Goal: Task Accomplishment & Management: Use online tool/utility

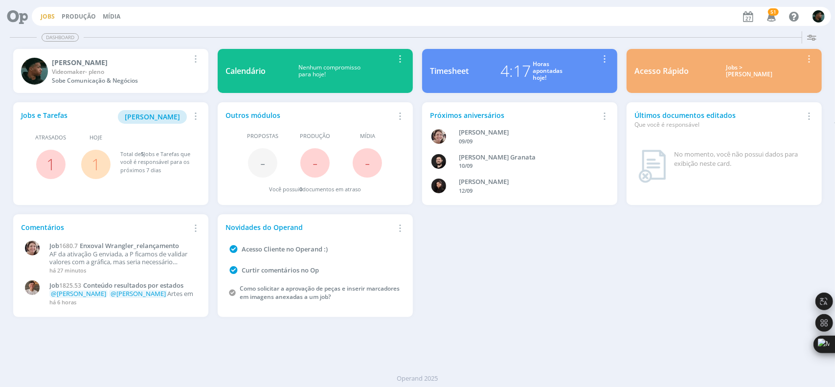
click at [44, 14] on link "Jobs" at bounding box center [48, 16] width 14 height 8
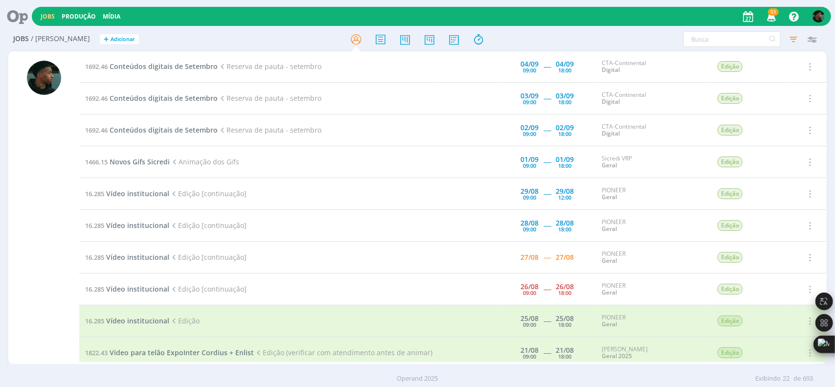
scroll to position [303, 0]
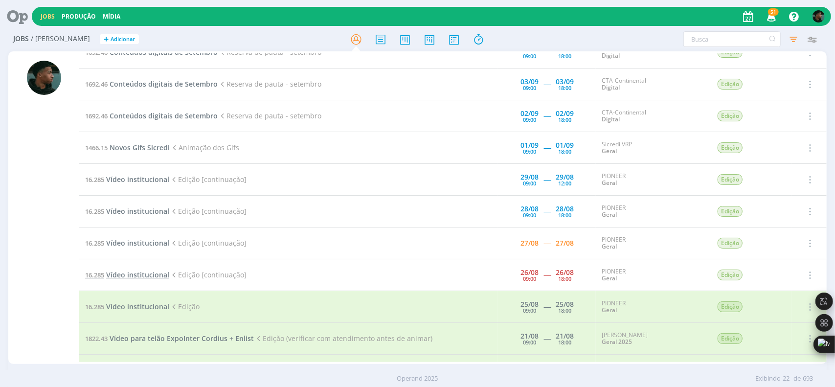
click at [154, 270] on span "Vídeo institucional" at bounding box center [137, 274] width 63 height 9
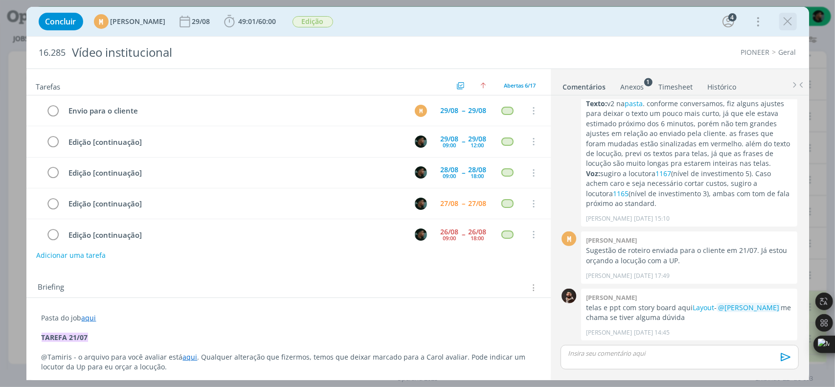
scroll to position [38, 0]
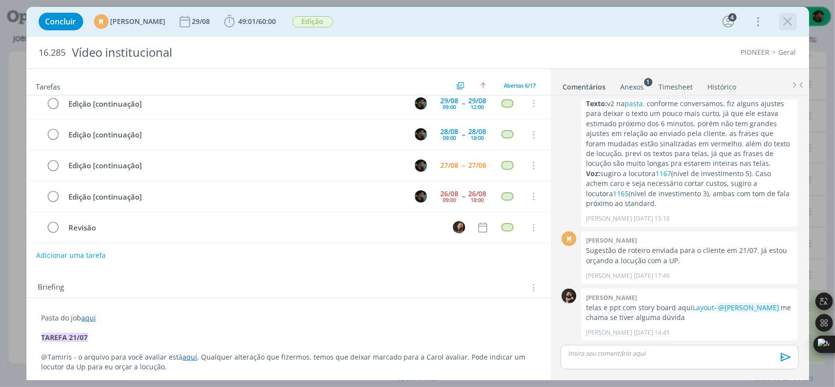
click at [784, 30] on div "dialog" at bounding box center [789, 22] width 18 height 18
click at [786, 21] on icon "dialog" at bounding box center [788, 21] width 15 height 15
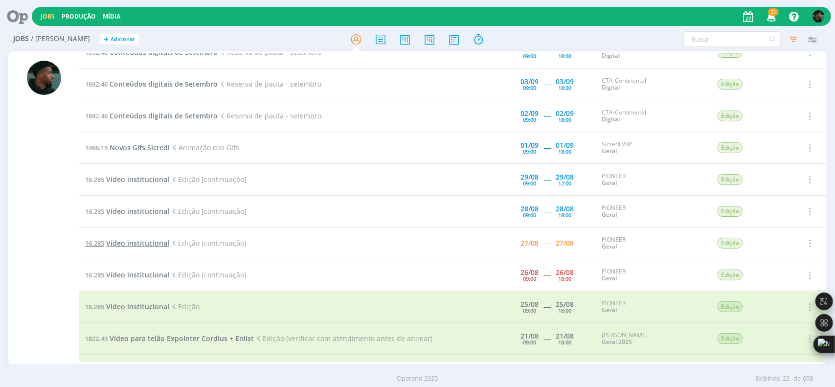
click at [163, 238] on span "Vídeo institucional" at bounding box center [137, 242] width 63 height 9
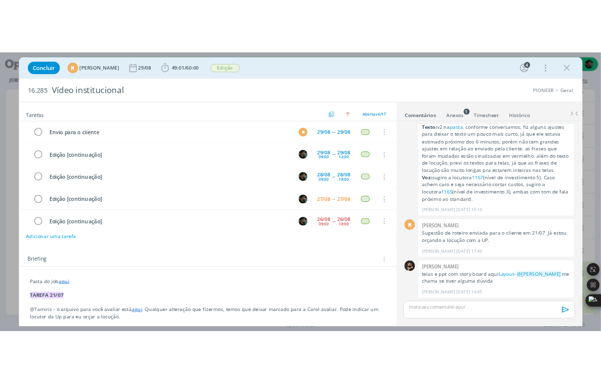
scroll to position [38, 0]
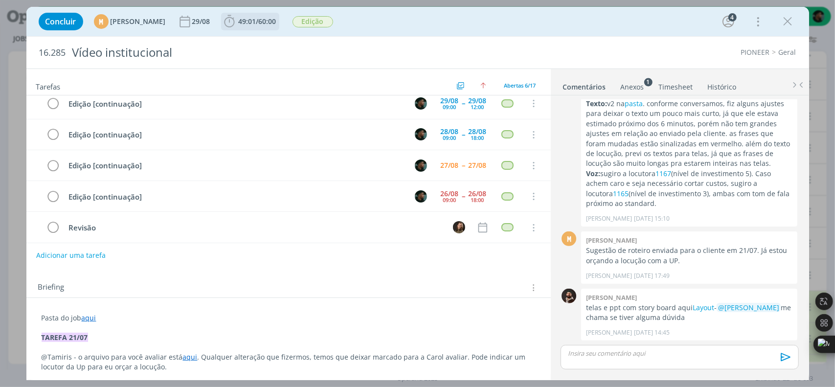
click at [237, 21] on icon "dialog" at bounding box center [229, 21] width 15 height 15
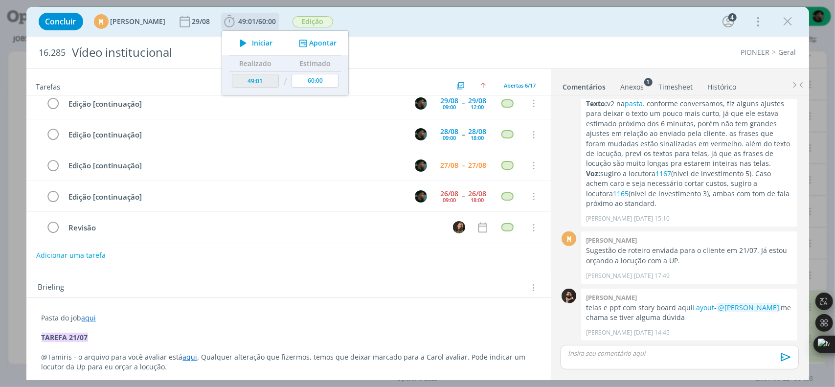
click at [252, 46] on icon "dialog" at bounding box center [243, 43] width 17 height 13
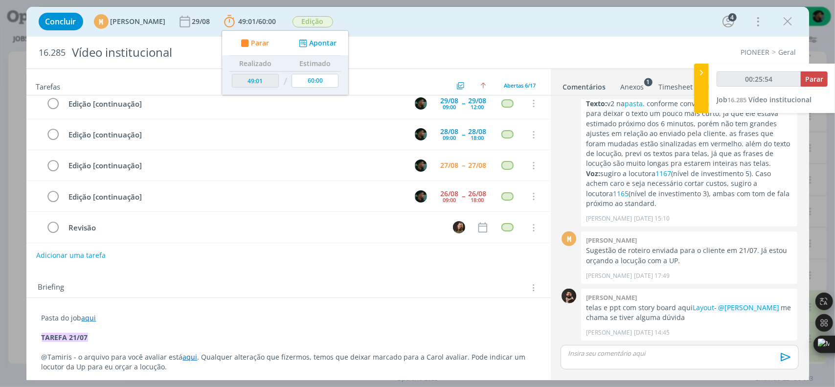
click at [86, 267] on div "Tarefas Usar Job de template Ordenar por: Prazo crescente Prazo decrescente Ord…" at bounding box center [288, 221] width 525 height 305
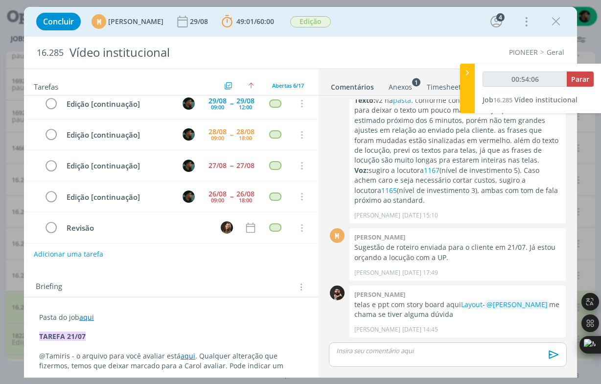
type input "00:55:06"
